Goal: Navigation & Orientation: Find specific page/section

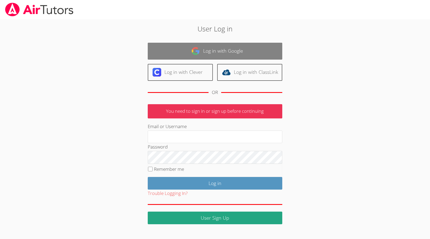
type input "[EMAIL_ADDRESS][DOMAIN_NAME]"
click at [194, 54] on img at bounding box center [195, 51] width 9 height 9
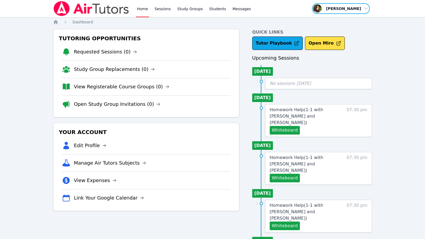
click at [357, 11] on span "button" at bounding box center [340, 9] width 59 height 12
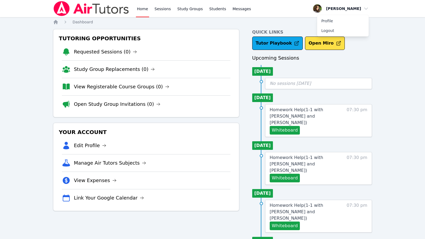
click at [296, 114] on span "Homework Help ( 1-1 with Daniel Shekhtman and Diana Carle )" at bounding box center [297, 116] width 54 height 18
